Goal: Task Accomplishment & Management: Complete application form

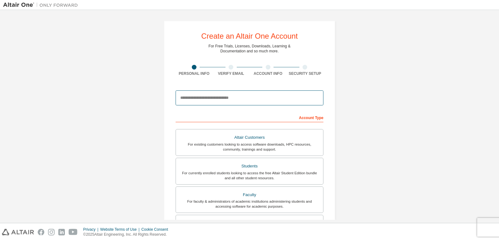
click at [258, 98] on input "email" at bounding box center [250, 97] width 148 height 15
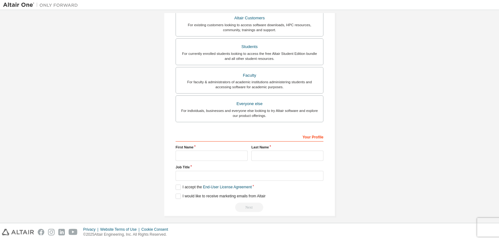
scroll to position [123, 0]
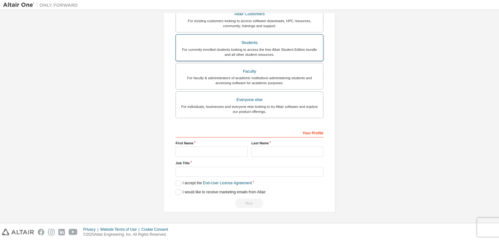
type input "**********"
click at [256, 58] on label "Students For currently enrolled students looking to access the free Altair Stud…" at bounding box center [250, 47] width 148 height 27
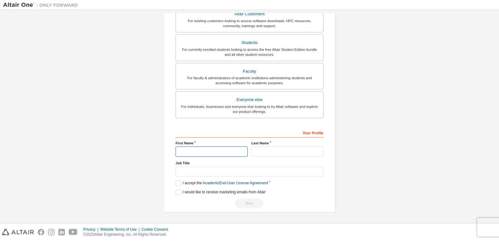
click at [235, 149] on input "text" at bounding box center [212, 152] width 72 height 10
type input "*******"
click at [267, 147] on input "text" at bounding box center [287, 152] width 72 height 10
type input "*****"
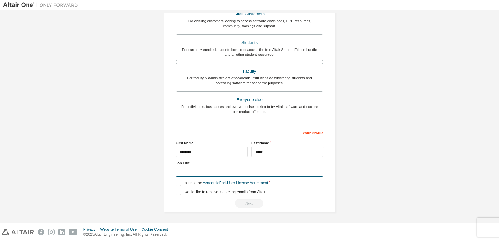
click at [264, 170] on input "text" at bounding box center [250, 172] width 148 height 10
click at [176, 183] on label "I accept the Academic End-User License Agreement" at bounding box center [222, 183] width 92 height 5
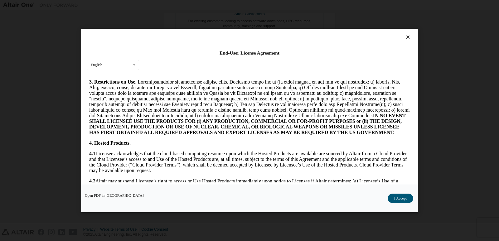
scroll to position [499, 0]
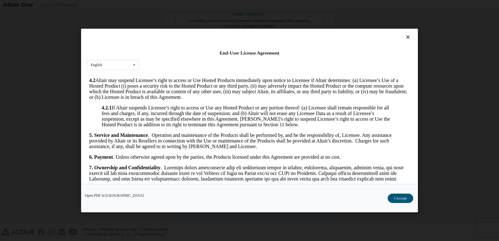
click at [389, 194] on div "Open PDF in New Tab I Accept" at bounding box center [249, 198] width 337 height 28
click at [399, 200] on button "I Accept" at bounding box center [401, 198] width 26 height 9
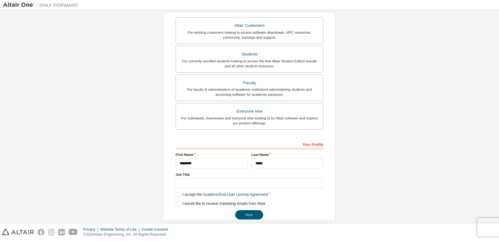
scroll to position [123, 0]
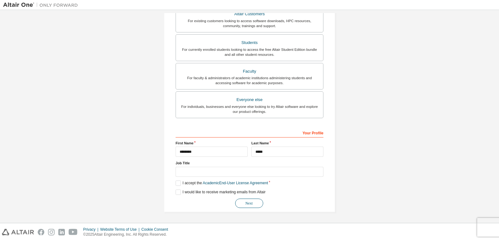
click at [257, 201] on button "Next" at bounding box center [249, 203] width 28 height 9
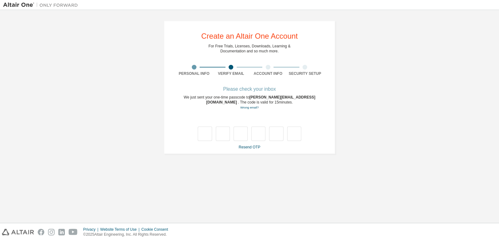
scroll to position [0, 0]
type input "*"
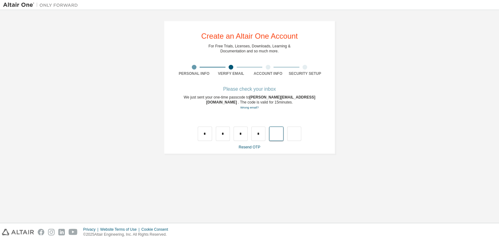
type input "*"
